Goal: Task Accomplishment & Management: Complete application form

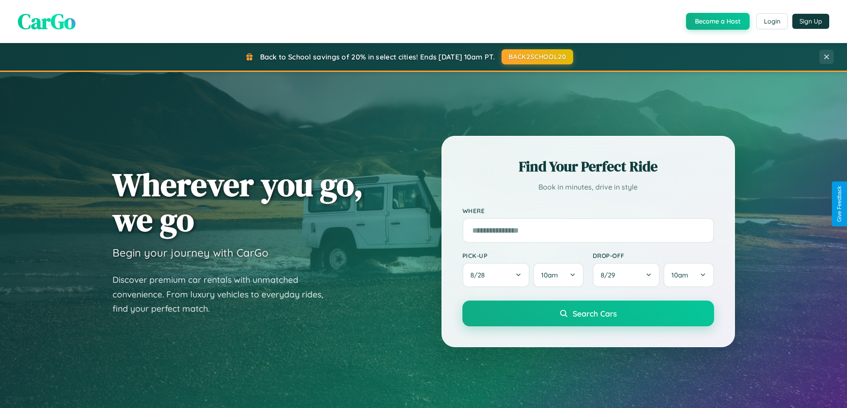
scroll to position [383, 0]
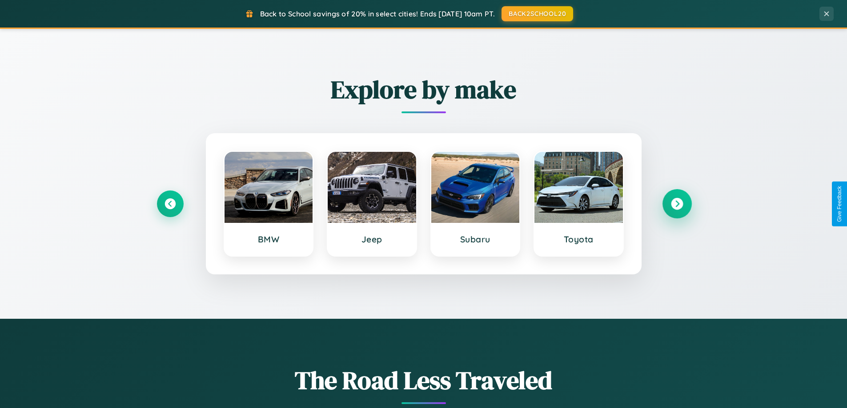
click at [676, 204] on icon at bounding box center [677, 204] width 12 height 12
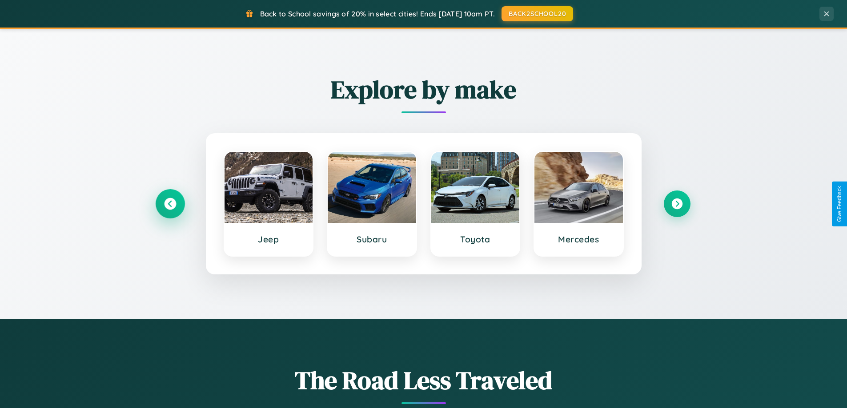
click at [170, 204] on icon at bounding box center [170, 204] width 12 height 12
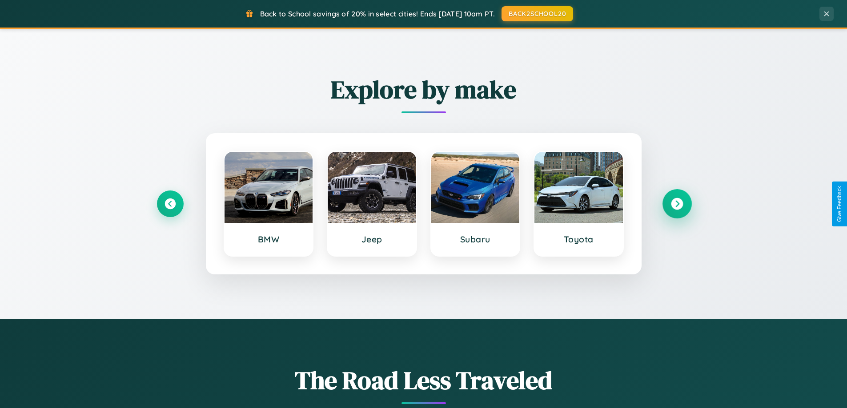
click at [676, 204] on icon at bounding box center [677, 204] width 12 height 12
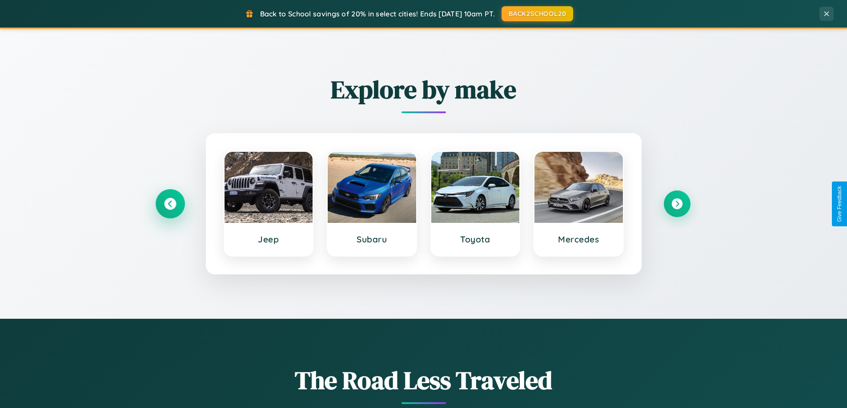
click at [170, 204] on icon at bounding box center [170, 204] width 12 height 12
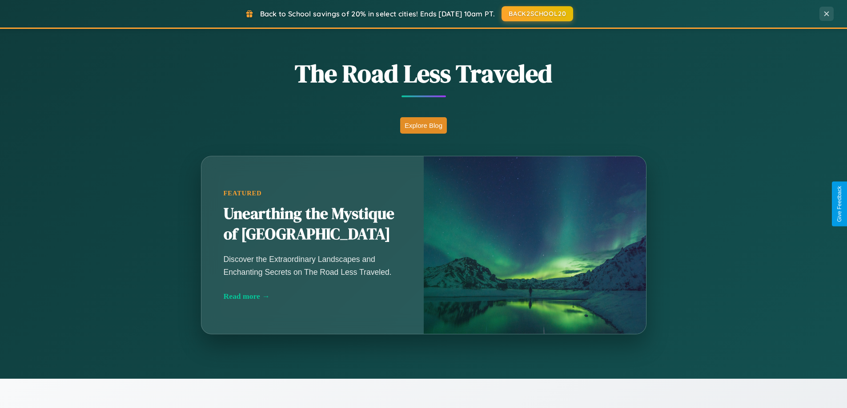
scroll to position [783, 0]
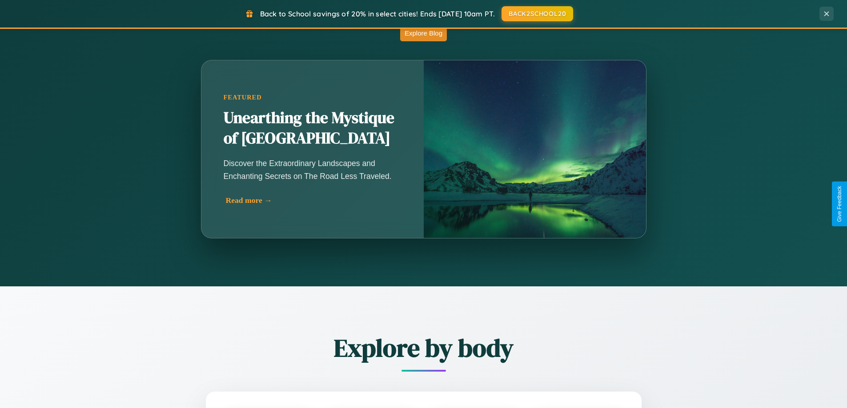
click at [312, 204] on div "Read more →" at bounding box center [315, 200] width 178 height 9
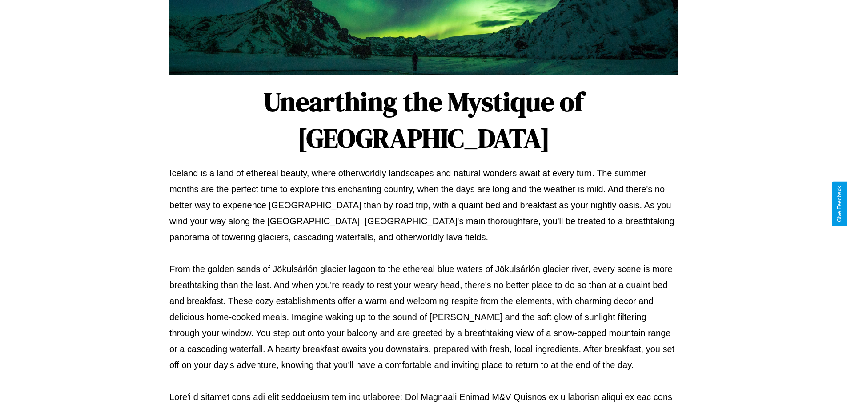
scroll to position [288, 0]
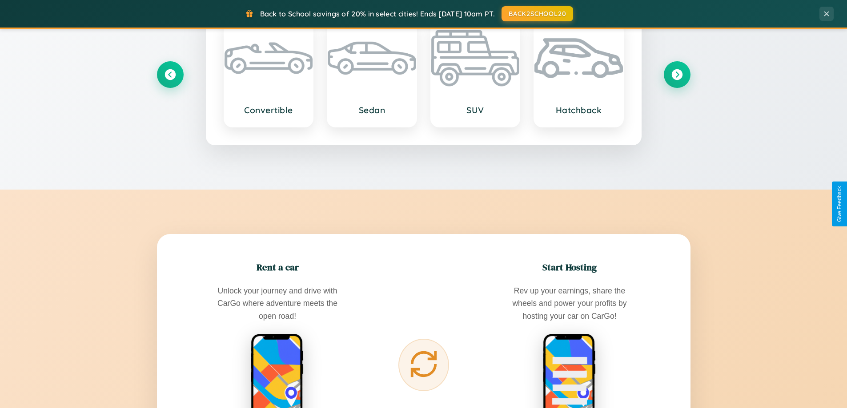
scroll to position [1710, 0]
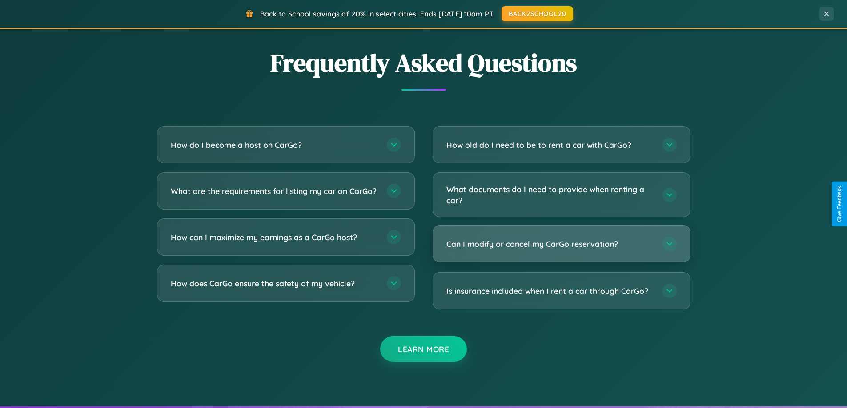
click at [561, 244] on h3 "Can I modify or cancel my CarGo reservation?" at bounding box center [549, 244] width 207 height 11
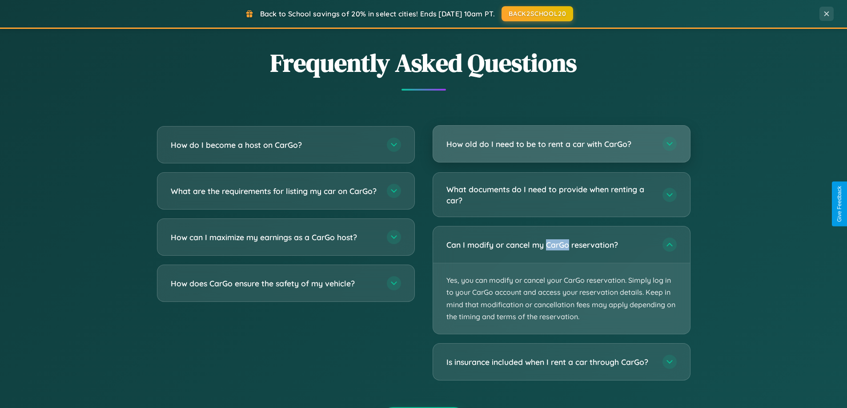
click at [561, 145] on h3 "How old do I need to be to rent a car with CarGo?" at bounding box center [549, 144] width 207 height 11
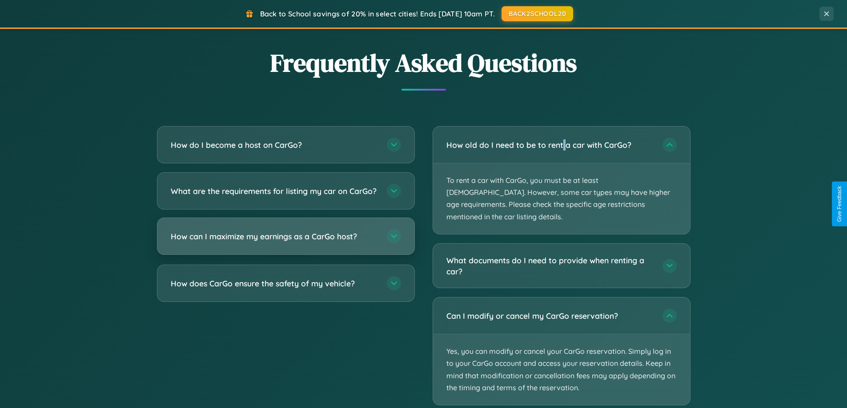
click at [285, 242] on h3 "How can I maximize my earnings as a CarGo host?" at bounding box center [274, 236] width 207 height 11
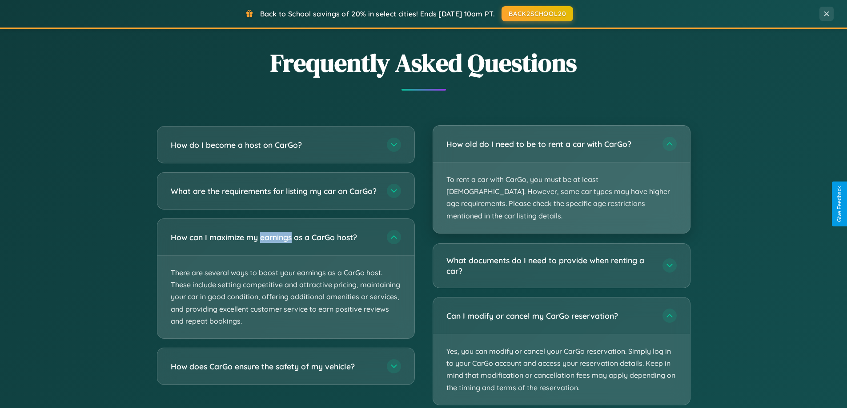
click at [561, 174] on p "To rent a car with CarGo, you must be at least [DEMOGRAPHIC_DATA]. However, som…" at bounding box center [561, 198] width 257 height 71
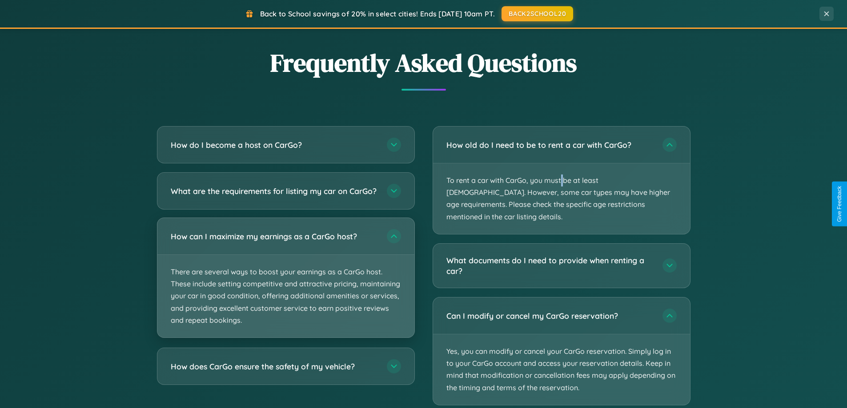
click at [285, 286] on p "There are several ways to boost your earnings as a CarGo host. These include se…" at bounding box center [285, 296] width 257 height 83
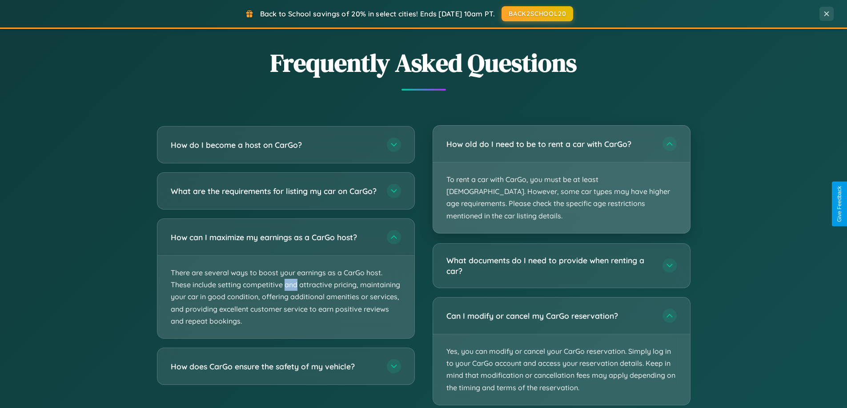
click at [561, 174] on p "To rent a car with CarGo, you must be at least [DEMOGRAPHIC_DATA]. However, som…" at bounding box center [561, 198] width 257 height 71
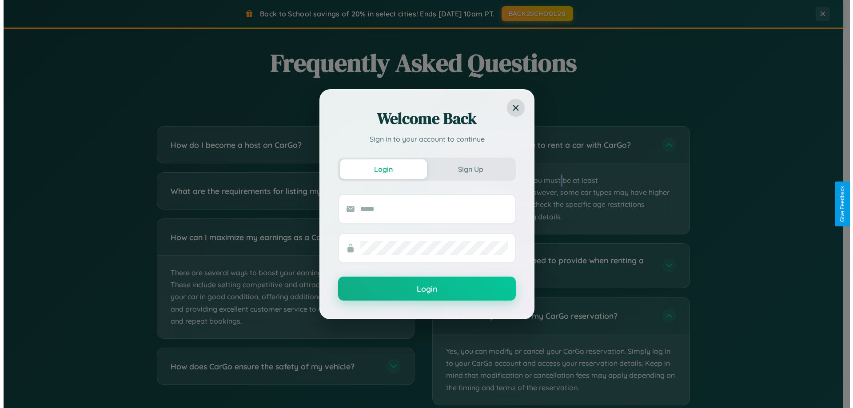
scroll to position [0, 0]
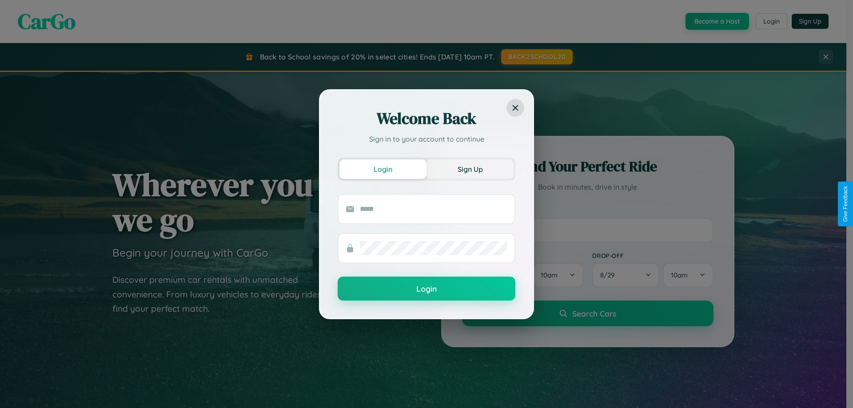
click at [470, 169] on button "Sign Up" at bounding box center [470, 170] width 87 height 20
